Goal: Task Accomplishment & Management: Manage account settings

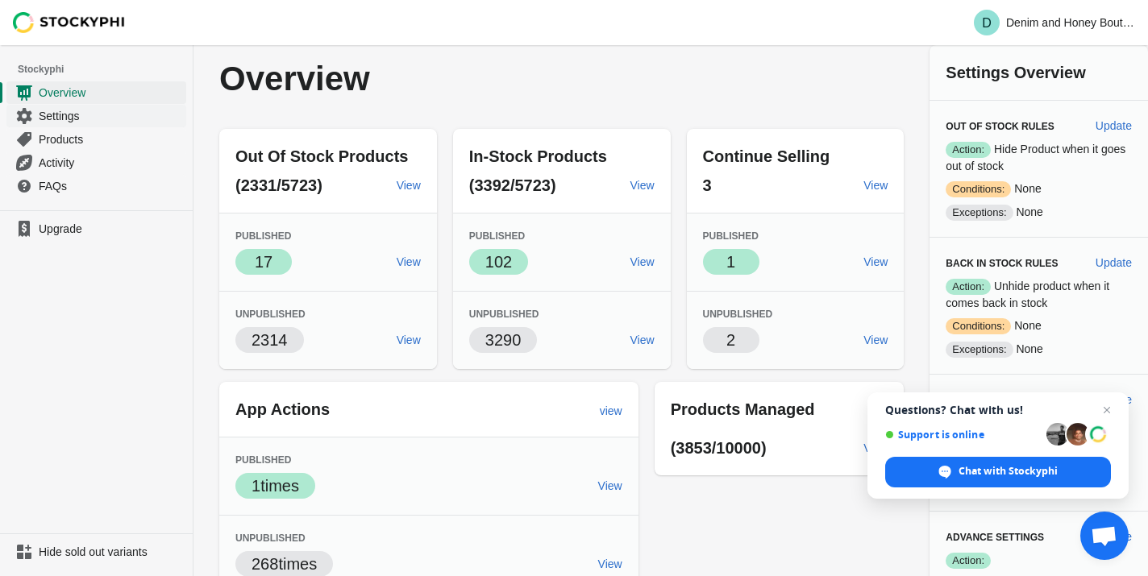
click at [141, 114] on span "Settings" at bounding box center [111, 116] width 144 height 16
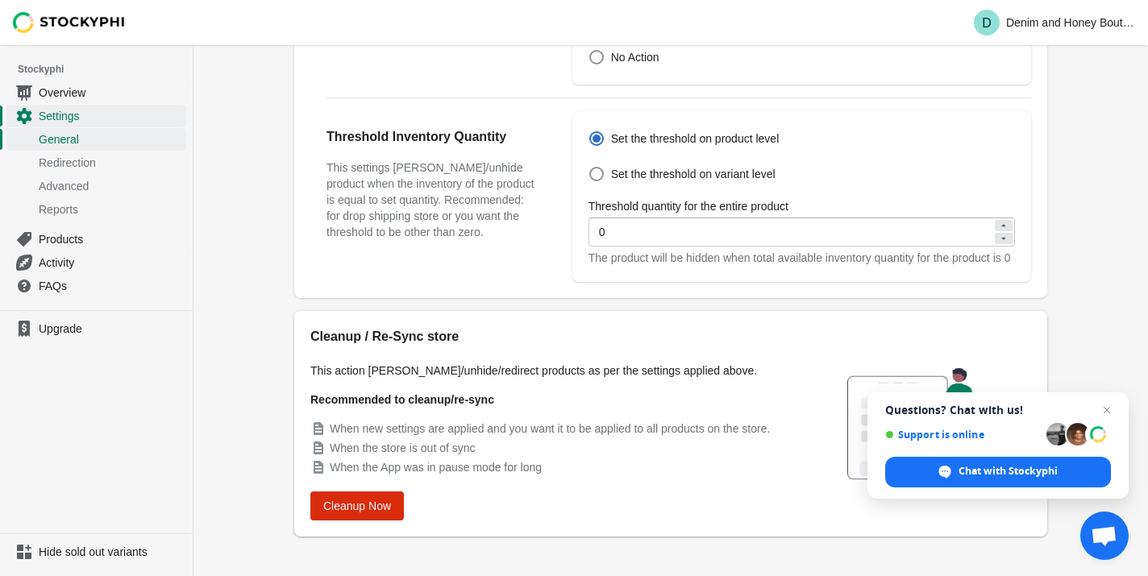
scroll to position [616, 0]
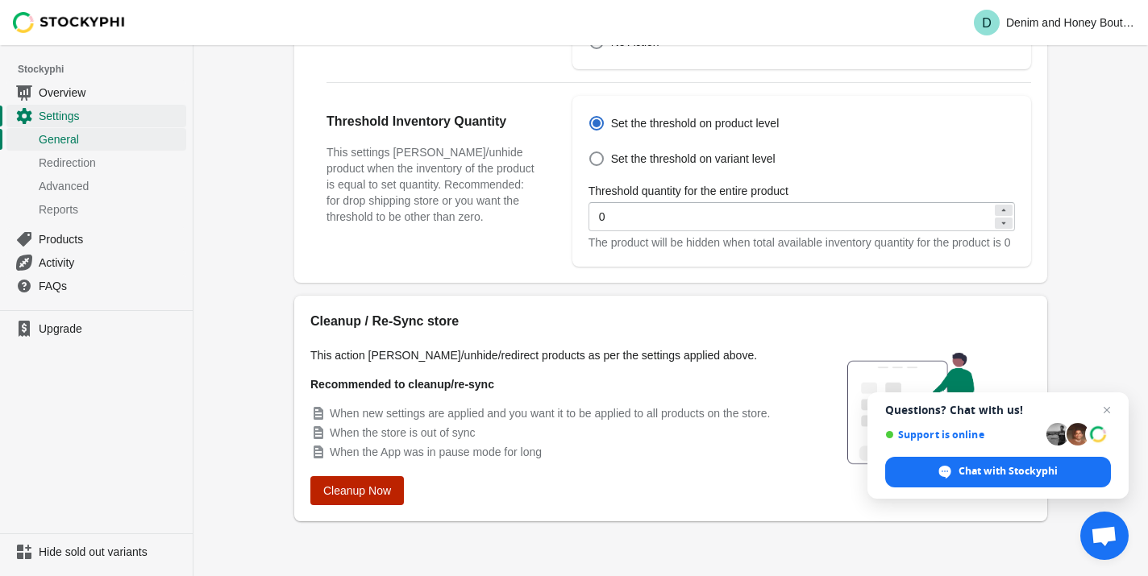
click at [395, 489] on button "Cleanup Now" at bounding box center [357, 490] width 94 height 29
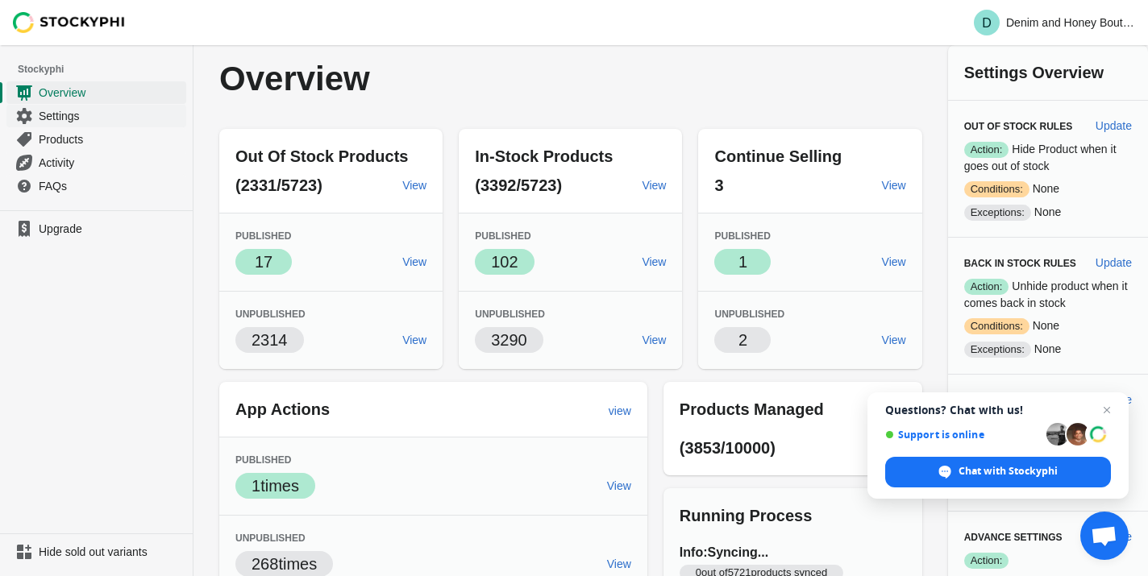
click at [73, 114] on span "Settings" at bounding box center [111, 116] width 144 height 16
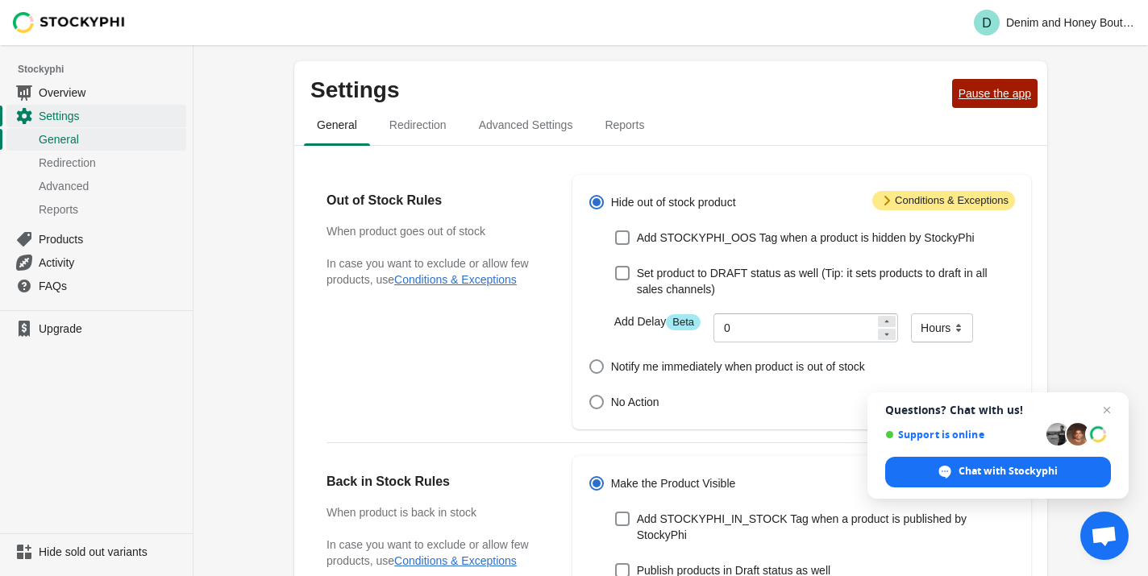
click at [969, 100] on span "Pause the app" at bounding box center [995, 93] width 73 height 13
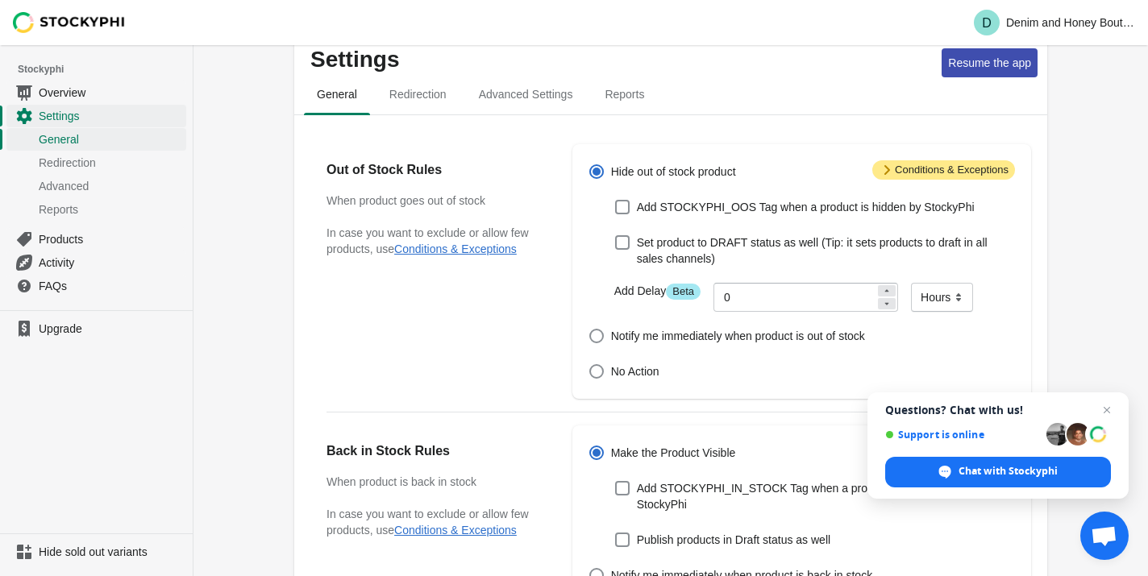
scroll to position [35, 0]
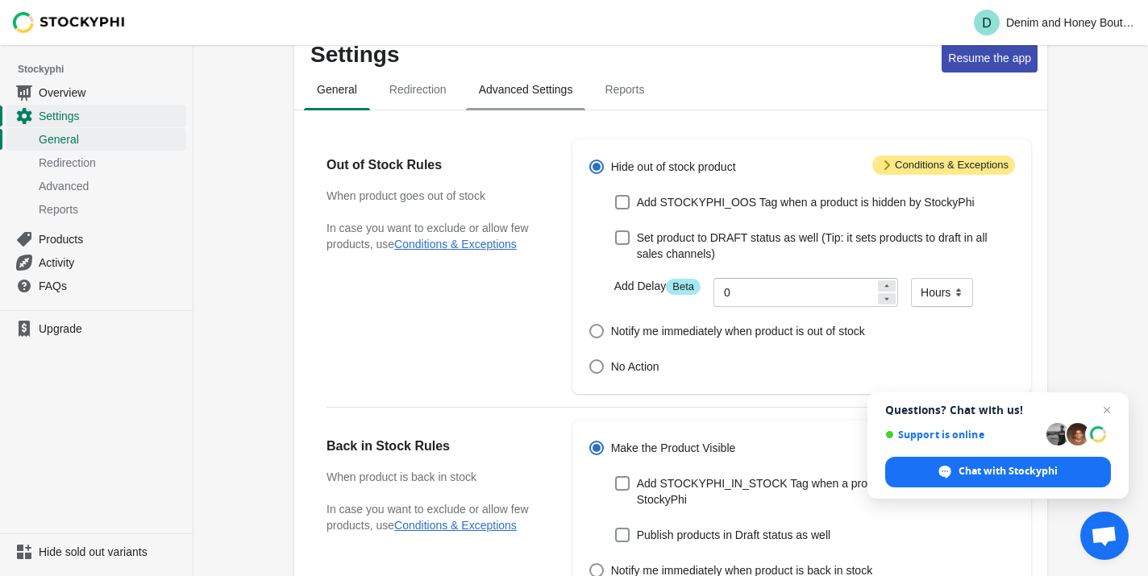
click at [548, 89] on span "Advanced Settings" at bounding box center [526, 89] width 120 height 29
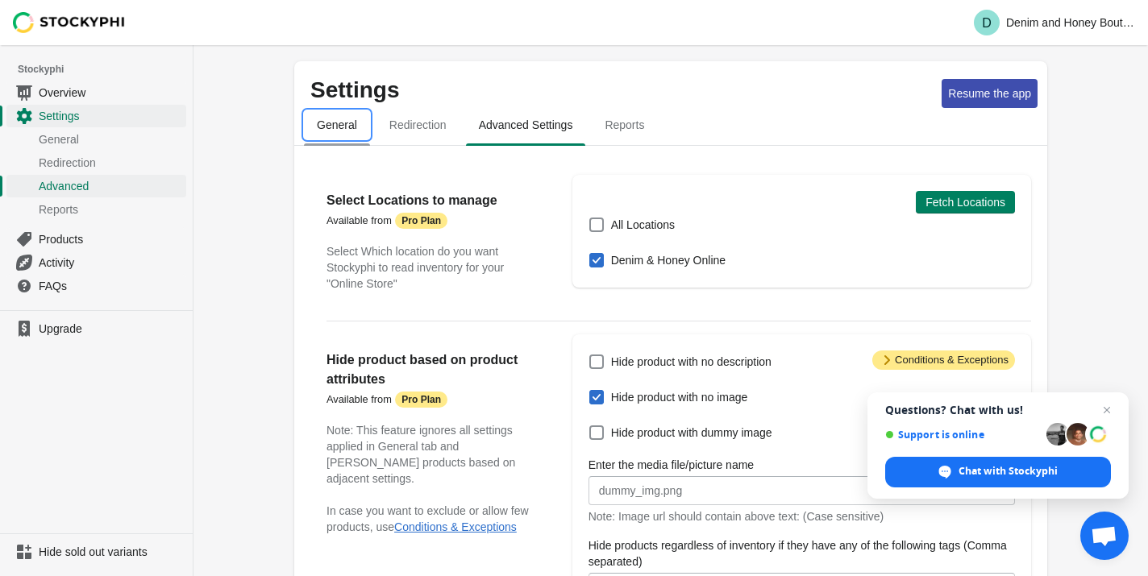
click at [335, 135] on span "General" at bounding box center [337, 124] width 66 height 29
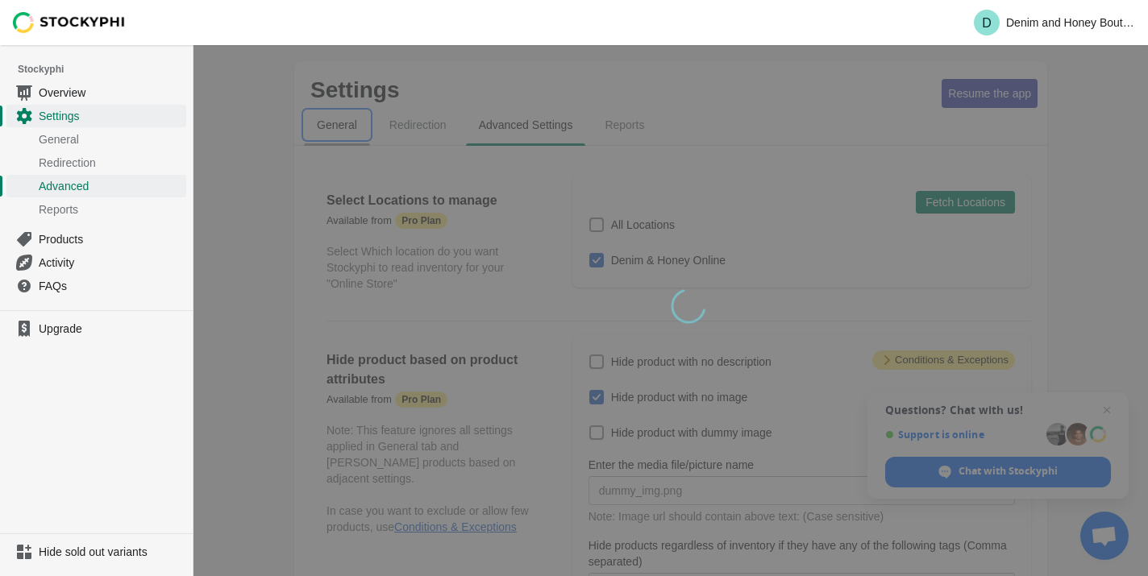
select select "hours"
